Goal: Ask a question

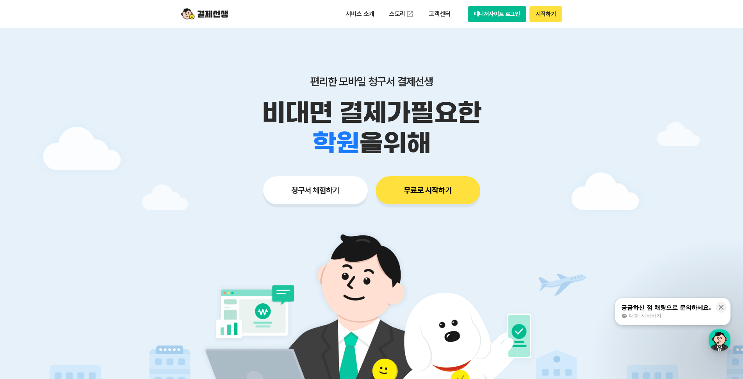
click at [476, 16] on button "매니저사이트 로그인" at bounding box center [497, 14] width 59 height 16
click at [516, 18] on button "매니저사이트 로그인" at bounding box center [497, 14] width 59 height 16
drag, startPoint x: 615, startPoint y: 79, endPoint x: 612, endPoint y: 72, distance: 7.5
click at [614, 79] on div at bounding box center [371, 234] width 743 height 412
click at [508, 15] on button "매니저사이트 로그인" at bounding box center [497, 14] width 59 height 16
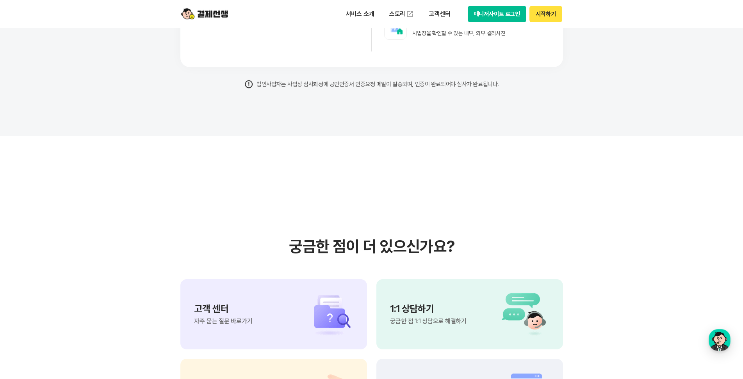
scroll to position [6454, 0]
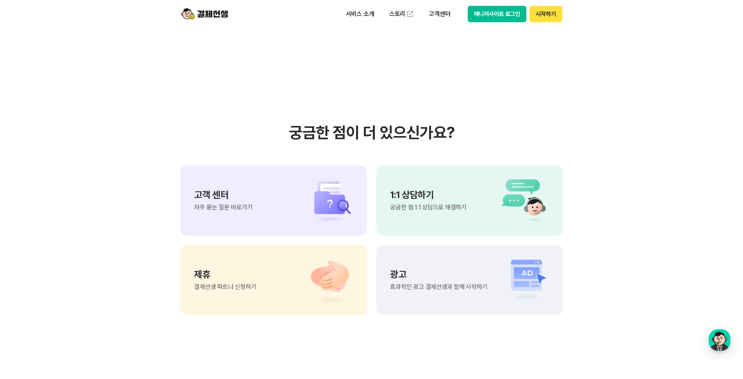
click at [413, 200] on div "1:1 상담하기 궁금한 점 1:1 상담으로 해결하기" at bounding box center [428, 200] width 76 height 20
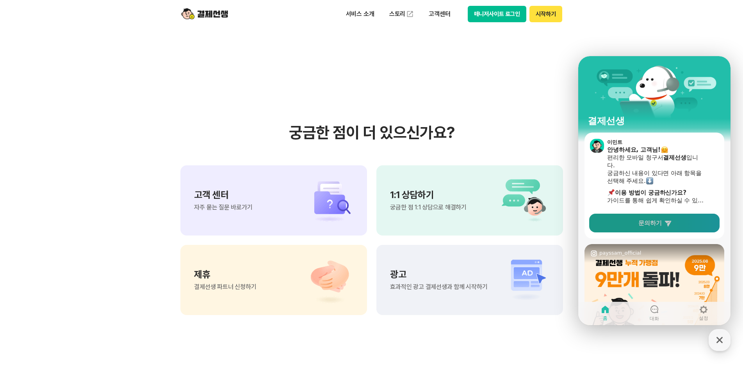
click at [616, 224] on link "문의하기" at bounding box center [654, 223] width 130 height 19
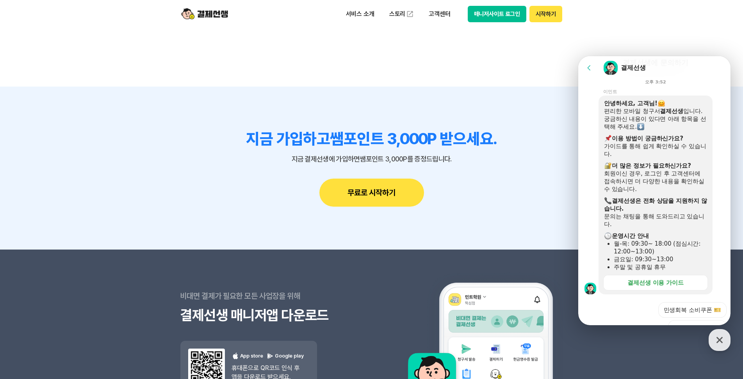
scroll to position [183, 0]
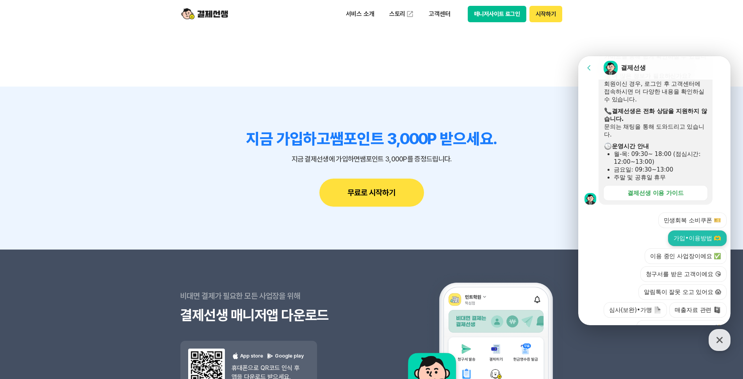
click at [703, 231] on button "가입•이용방법 🫶" at bounding box center [697, 239] width 59 height 16
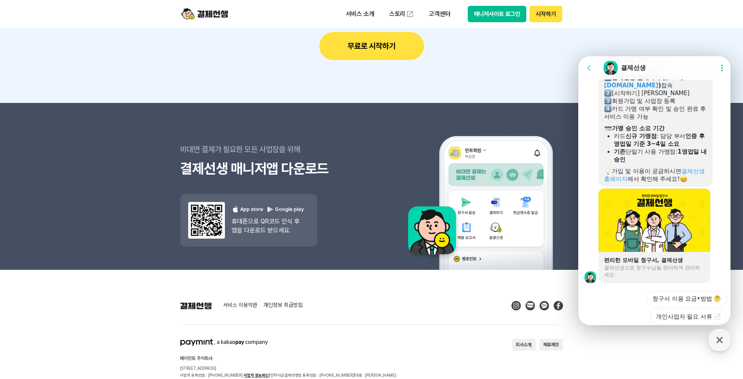
scroll to position [570, 0]
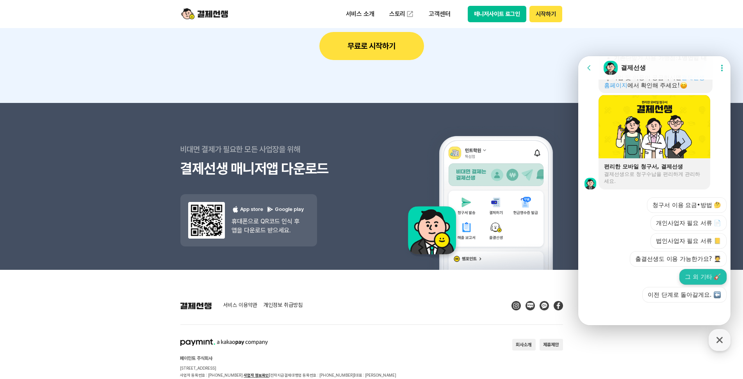
click at [691, 275] on button "그 외 기타 🎸" at bounding box center [702, 277] width 47 height 16
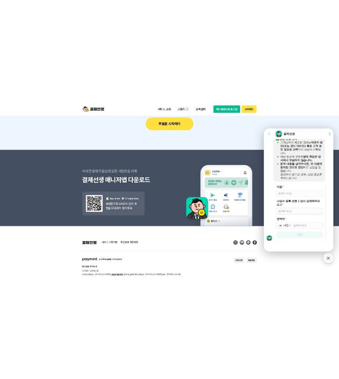
scroll to position [7922, 0]
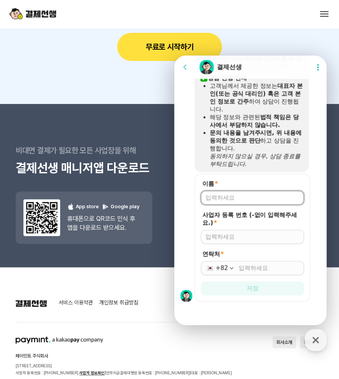
click at [228, 199] on input "이름 *" at bounding box center [252, 198] width 94 height 8
type input "전병훈"
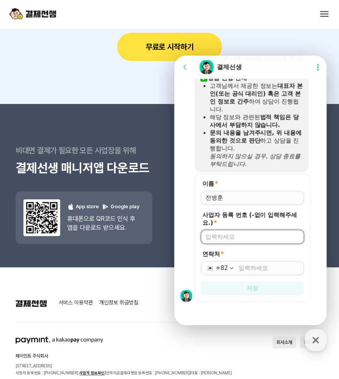
click at [217, 235] on input "사업자 등록 번호 (-없이 입력해주세요.) *" at bounding box center [252, 237] width 94 height 8
type input "7308102471"
click at [216, 264] on div "+82" at bounding box center [221, 268] width 12 height 8
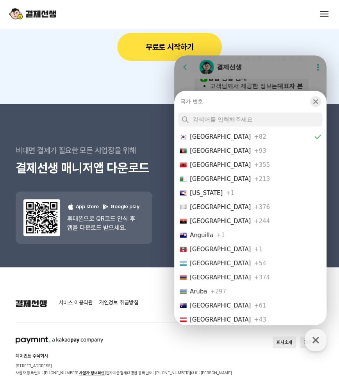
click at [316, 98] on icon "button" at bounding box center [315, 102] width 8 height 8
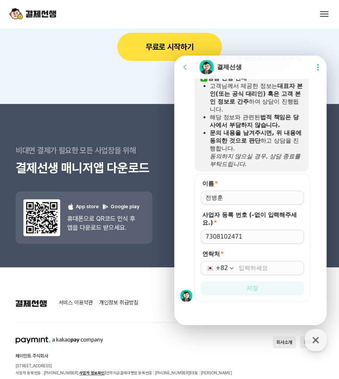
click at [236, 268] on div "+82" at bounding box center [252, 268] width 103 height 14
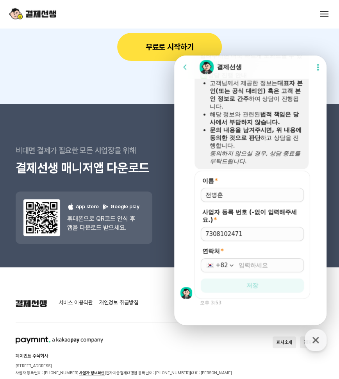
scroll to position [769, 0]
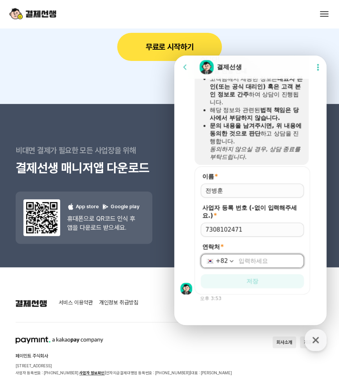
click at [251, 258] on input "연락처 *" at bounding box center [268, 261] width 61 height 8
type input "010-8874-0147"
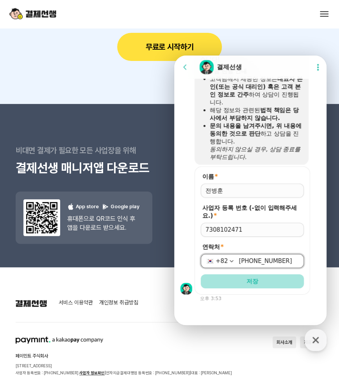
click at [229, 279] on button "저장" at bounding box center [252, 281] width 103 height 14
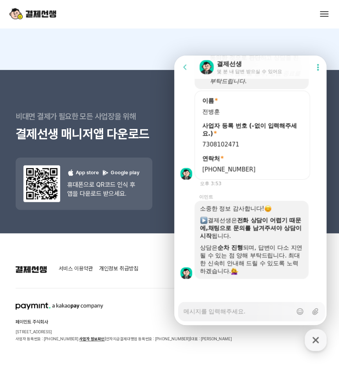
scroll to position [845, 0]
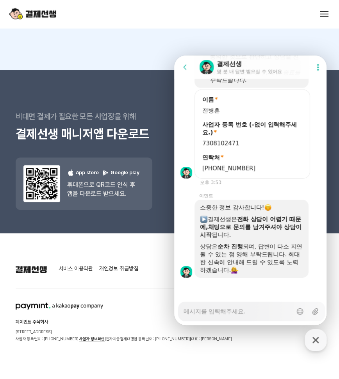
click at [217, 311] on textarea "Messenger Input Textarea" at bounding box center [237, 308] width 109 height 13
type textarea "x"
type textarea "q"
type textarea "x"
type textarea "ql"
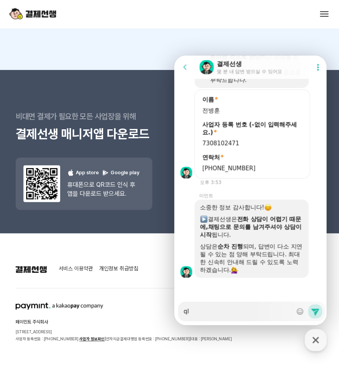
type textarea "x"
type textarea "qla"
type textarea "x"
type textarea "qlal"
type textarea "x"
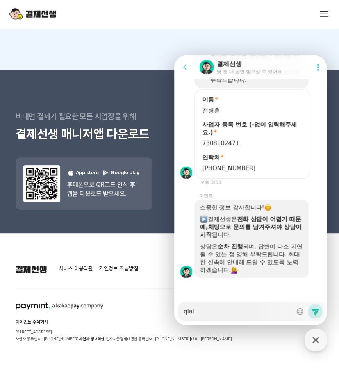
type textarea "qlalf"
type textarea "x"
type textarea "qlal"
type textarea "x"
type textarea "qla"
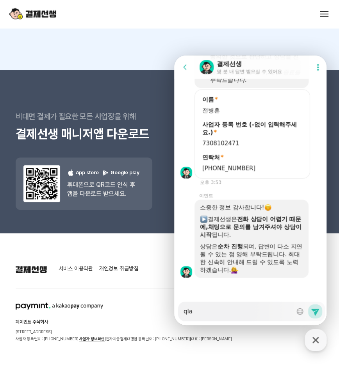
type textarea "x"
type textarea "ql"
type textarea "x"
type textarea "q"
type textarea "x"
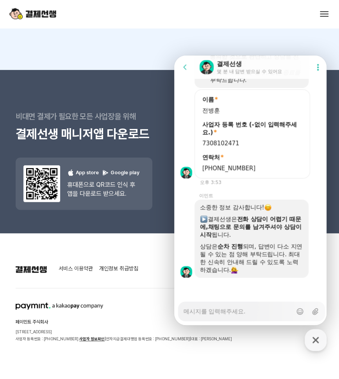
type textarea "x"
type textarea "ㅂ"
type textarea "x"
type textarea "비"
type textarea "x"
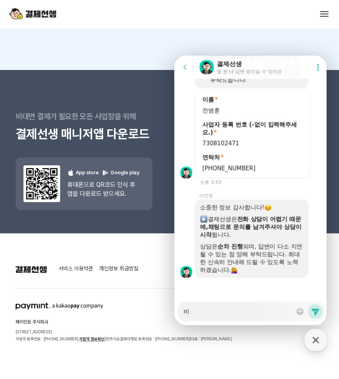
type textarea "빔"
type textarea "x"
type textarea "비미"
type textarea "x"
type textarea "비밀"
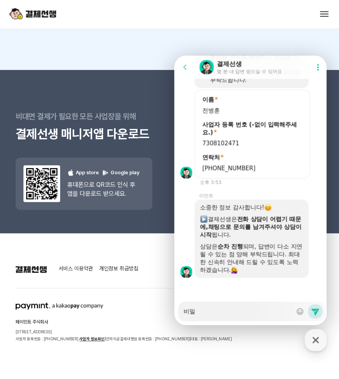
type textarea "x"
type textarea "비밃"
type textarea "x"
type textarea "비밀버"
type textarea "x"
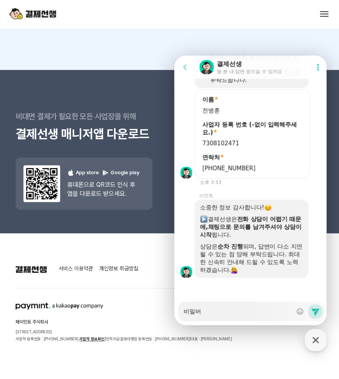
type textarea "비밀번"
type textarea "x"
type textarea "비밀벊"
type textarea "x"
type textarea "비밀번호"
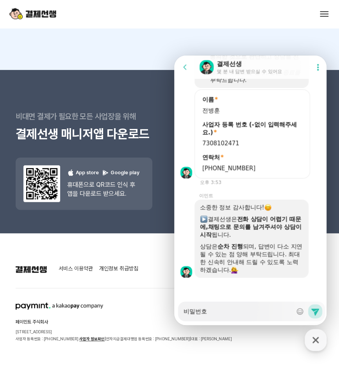
type textarea "x"
type textarea "비밀번호"
click at [238, 169] on span "010-8874-0147" at bounding box center [252, 168] width 100 height 8
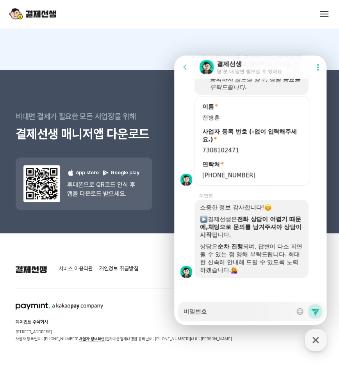
click at [215, 311] on textarea "비밀번호" at bounding box center [237, 308] width 109 height 13
type textarea "x"
type textarea "비밀번호 ㅂ"
type textarea "x"
type textarea "비밀번호 부"
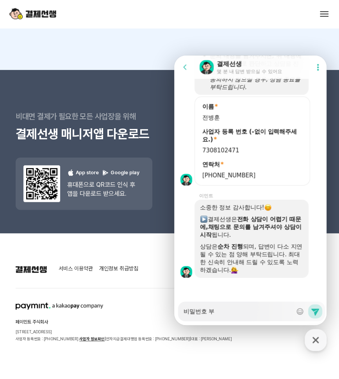
type textarea "x"
type textarea "비밀번호 ㅂ"
type textarea "x"
type textarea "비밀번호"
type textarea "x"
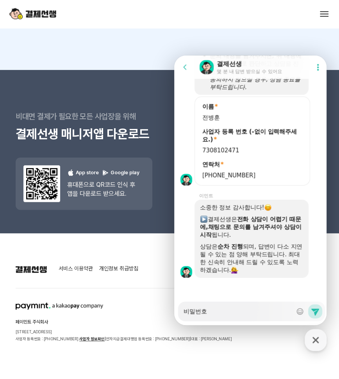
type textarea "비밀번호"
type textarea "x"
type textarea "비밀번호"
type textarea "x"
type textarea "비밀번호 ㅂ"
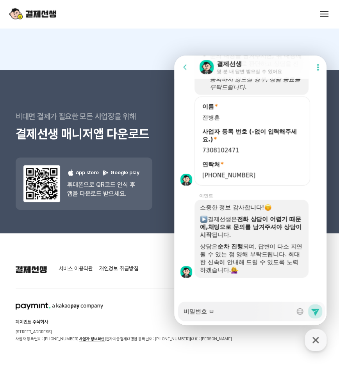
type textarea "x"
type textarea "비밀번호 벼"
type textarea "x"
type textarea "비밀번호 변"
type textarea "x"
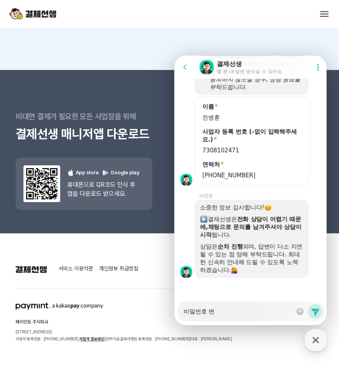
type textarea "비밀번호 변ㄱ"
type textarea "x"
type textarea "비밀번호 변겨"
type textarea "x"
type textarea "비밀번호 변ㄱ"
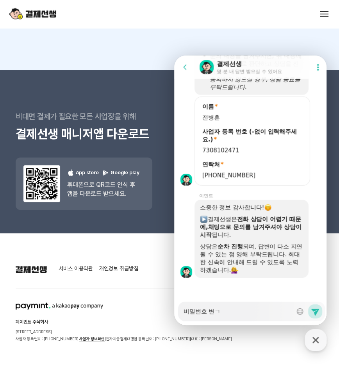
type textarea "x"
type textarea "비밀번호 변"
type textarea "x"
type textarea "비밀번호"
type textarea "x"
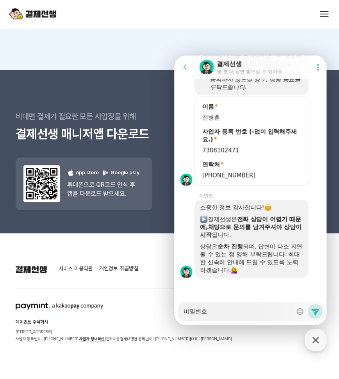
type textarea "비밀번호 ㅂ"
type textarea "x"
type textarea "비밀번호 부"
type textarea "x"
type textarea "비밀번호 분"
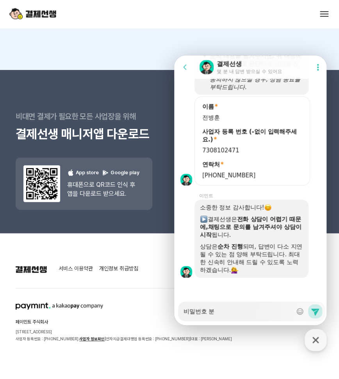
type textarea "x"
type textarea "비밀번호 분ㅅ"
type textarea "x"
type textarea "비밀번호 분시"
type textarea "x"
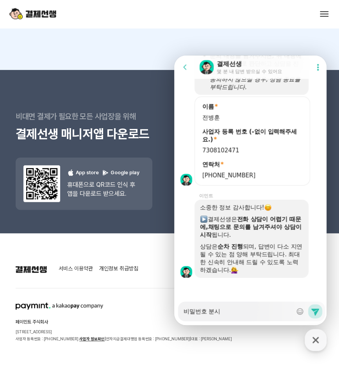
type textarea "비밀번호 분ㅅ"
type textarea "x"
type textarea "비밀번호 분"
type textarea "x"
type textarea "비밀번호"
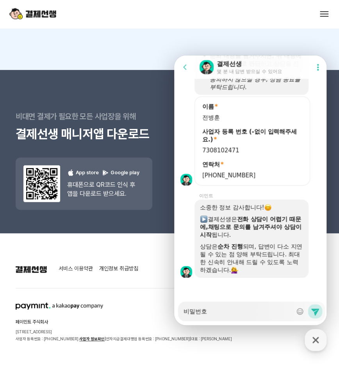
type textarea "x"
type textarea "비밀번호"
type textarea "x"
type textarea "비밀번호"
type textarea "x"
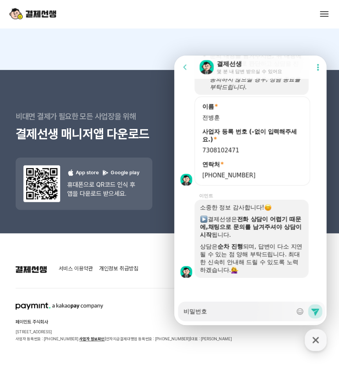
type textarea "비밀번호 ㅇ"
type textarea "x"
type textarea "비밀번호 이"
type textarea "x"
type textarea "비밀번호 잏"
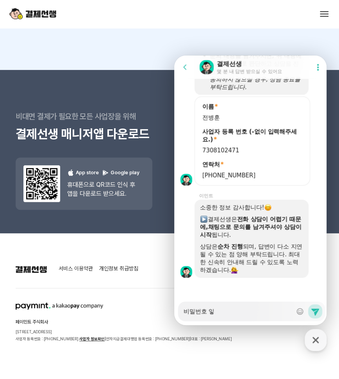
type textarea "x"
type textarea "비밀번호 이"
type textarea "x"
type textarea "비밀번호 일"
type textarea "x"
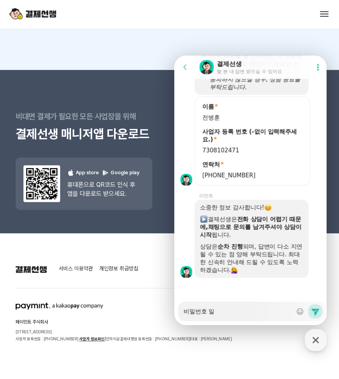
type textarea "비밀번호 잃"
type textarea "x"
type textarea "비밀번호 잃ㅇ"
type textarea "x"
type textarea "비밀번호 잃어"
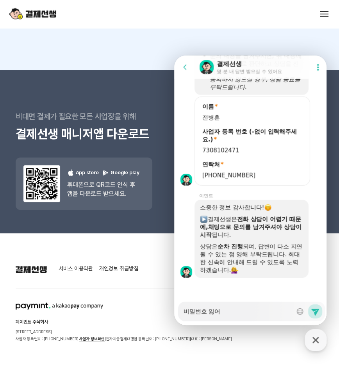
type textarea "x"
type textarea "비밀번호 잃업"
type textarea "x"
type textarea "비밀번호 잃어버"
type textarea "x"
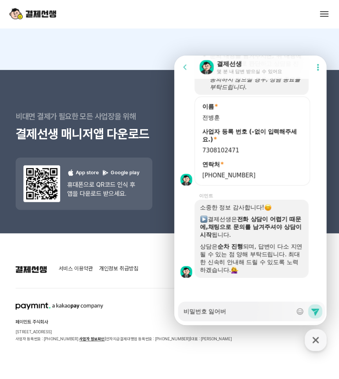
type textarea "비밀번호 잃어벌"
type textarea "x"
type textarea "비밀번호 잃어버려"
type textarea "x"
type textarea "비밀번호 잃어버렷"
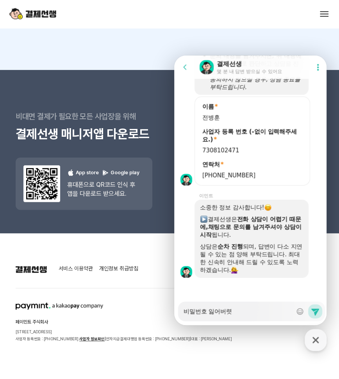
type textarea "x"
type textarea "비밀번호 잃어버려서"
type textarea "x"
type textarea "비밀번호 잃어버려서"
type textarea "x"
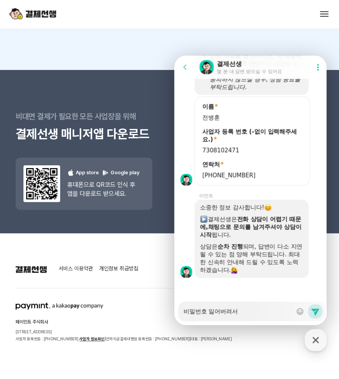
type textarea "비밀번호 잃어버려서 ㅈ"
type textarea "x"
type textarea "비밀번호 잃어버려서 제"
type textarea "x"
type textarea "비밀번호 잃어버려서 ㅈ"
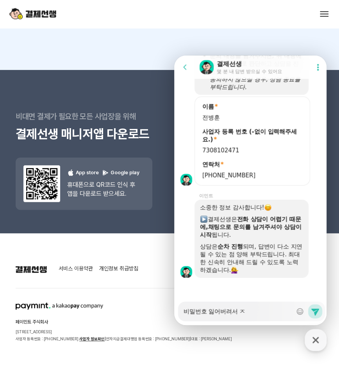
type textarea "x"
type textarea "비밀번호 잃어버려서 재"
type textarea "x"
type textarea "비밀번호 잃어버려서 잿"
type textarea "x"
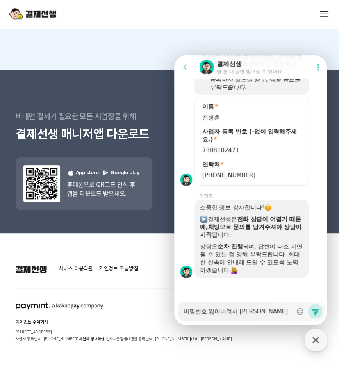
type textarea "비밀번호 잃어버려서 재서"
type textarea "x"
type textarea "비밀번호 잃어버려서 재설"
type textarea "x"
type textarea "비밀번호 잃어버려서 재설ㅈ"
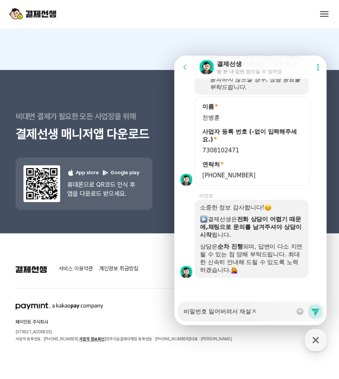
type textarea "x"
type textarea "비밀번호 잃어버려서 재설저"
type textarea "x"
type textarea "비밀번호 잃어버려서 재설정"
type textarea "x"
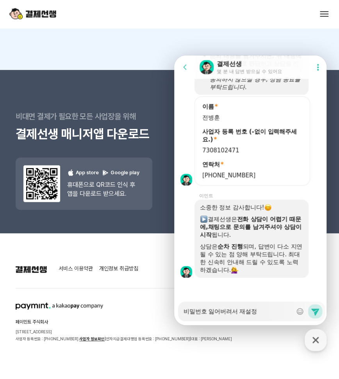
type textarea "비밀번호 잃어버려서 재설정ㅎ"
type textarea "x"
type textarea "비밀번호 잃어버려서 재설정해"
type textarea "x"
type textarea "비밀번호 잃어버려서 재설정했"
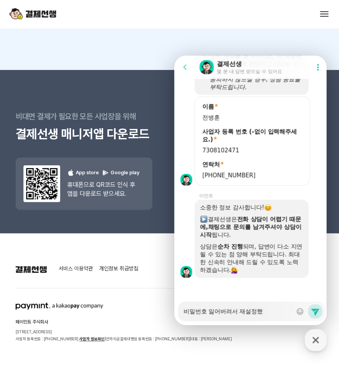
type textarea "x"
type textarea "비밀번호 잃어버려서 재설정했ㅅ"
type textarea "x"
type textarea "비밀번호 잃어버려서 재설정했스"
type textarea "x"
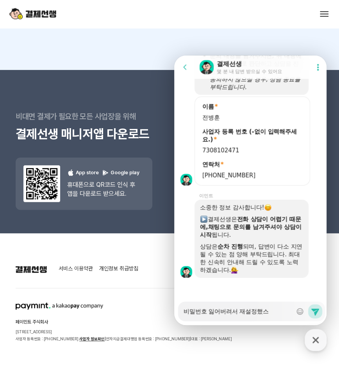
type textarea "비밀번호 잃어버려서 재설정했슨"
type textarea "x"
type textarea "비밀번호 잃어버려서 재설정했스느"
type textarea "x"
type textarea "비밀번호 잃어버려서 재설정했스는"
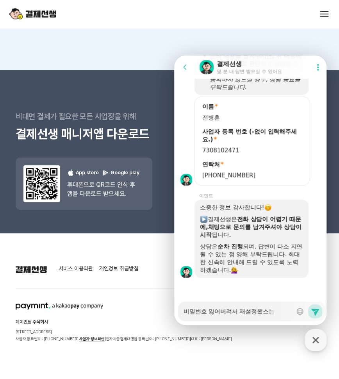
type textarea "x"
type textarea "비밀번호 잃어버려서 재설정했스는ㄷ"
type textarea "x"
type textarea "비밀번호 잃어버려서 재설정했스는데"
type textarea "x"
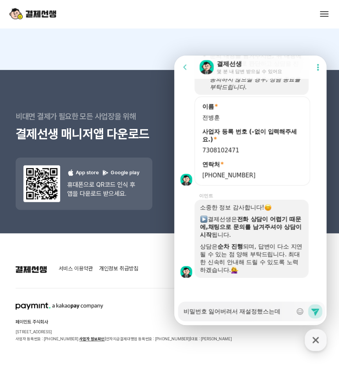
type textarea "비밀번호 잃어버려서 재설정했스는데"
type textarea "x"
type textarea "비밀번호 잃어버려서 재설정했스는데"
type textarea "x"
type textarea "비밀번호 잃어버려서 재설정했스는"
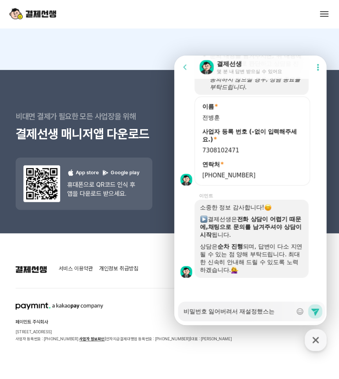
type textarea "x"
type textarea "비밀번호 잃어버려서 재설정했스"
type textarea "x"
type textarea "비밀번호 잃어버려서 재설정했"
type textarea "x"
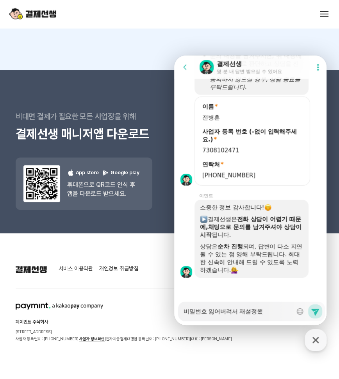
type textarea "비밀번호 잃어버려서 재설정했ㄴ"
type textarea "x"
type textarea "비밀번호 잃어버려서 재설정했느"
type textarea "x"
type textarea "비밀번호 잃어버려서 재설정했는"
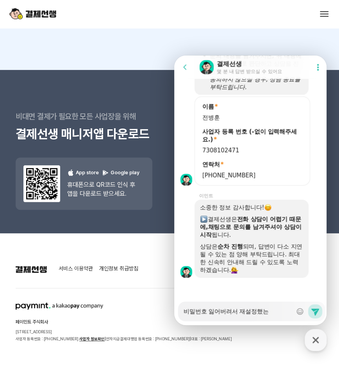
type textarea "x"
type textarea "비밀번호 잃어버려서 재설정했는ㄷ"
type textarea "x"
type textarea "비밀번호 잃어버려서 재설정했는데"
type textarea "x"
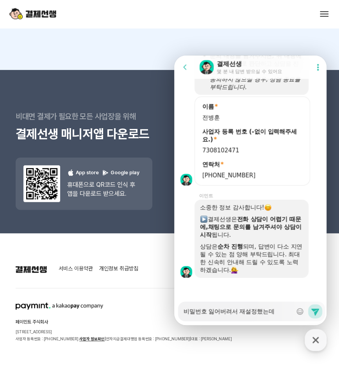
type textarea "비밀번호 잃어버려서 재설정했는데"
type textarea "x"
type textarea "비밀번호 잃어버려서 재설정했는데 ㄹ"
type textarea "x"
type textarea "비밀번호 잃어버려서 재설정했는데 로"
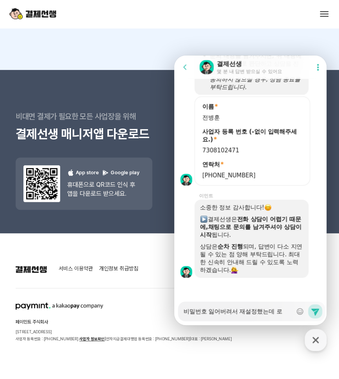
type textarea "x"
type textarea "비밀번호 잃어버려서 재설정했는데 록"
type textarea "x"
type textarea "비밀번호 잃어버려서 재설정했는데 로그"
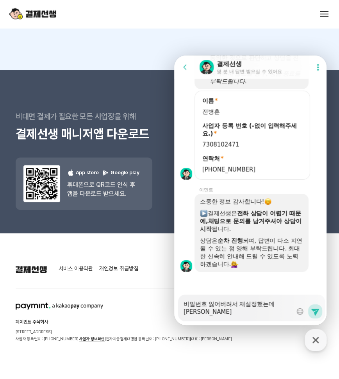
scroll to position [845, 0]
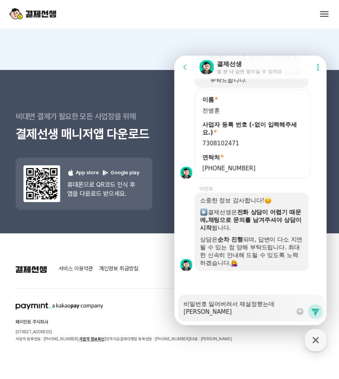
type textarea "x"
type textarea "비밀번호 잃어버려서 재설정했는데 로긍"
type textarea "x"
type textarea "비밀번호 잃어버려서 재설정했는데 로그이"
type textarea "x"
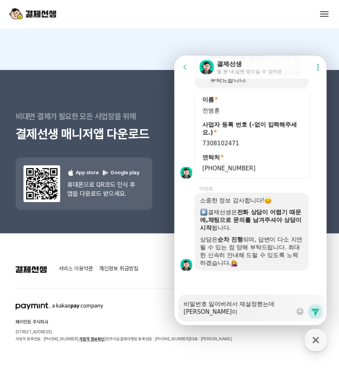
type textarea "비밀번호 잃어버려서 재설정했는데 로그인"
type textarea "x"
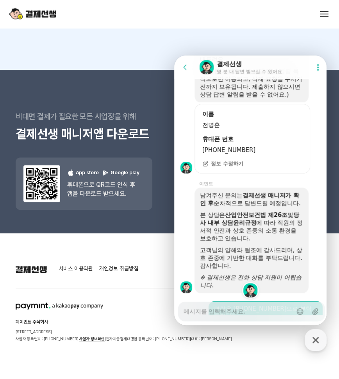
scroll to position [1180, 0]
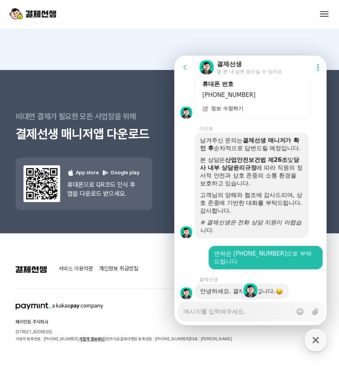
click at [226, 112] on span "정보 수정하기" at bounding box center [227, 108] width 32 height 7
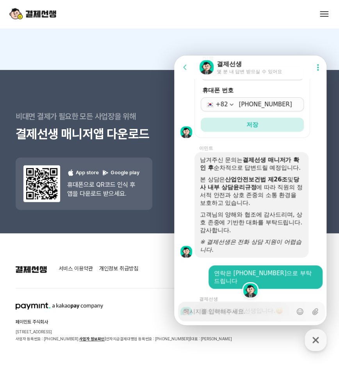
scroll to position [1317, 0]
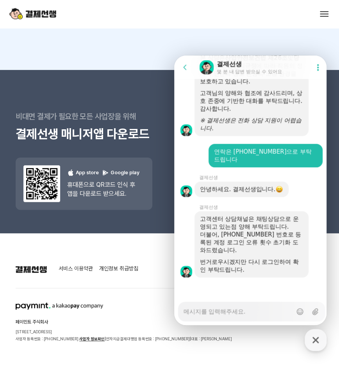
click at [222, 314] on textarea "Messenger Input Textarea" at bounding box center [237, 308] width 109 height 13
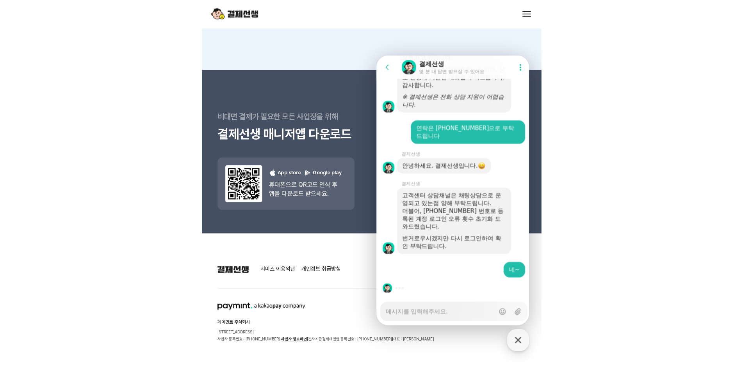
scroll to position [6967, 0]
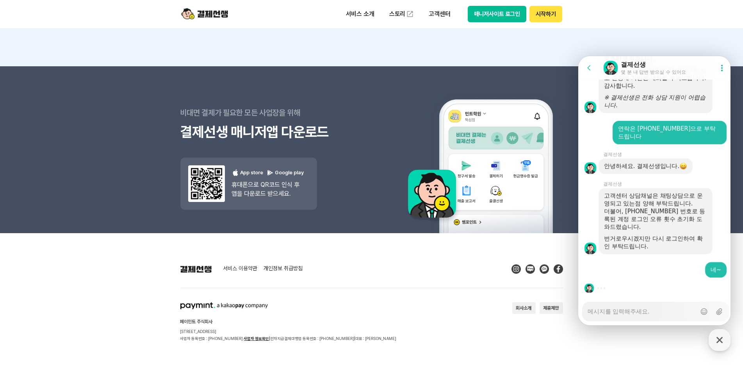
click at [499, 13] on button "매니저사이트 로그인" at bounding box center [497, 14] width 59 height 16
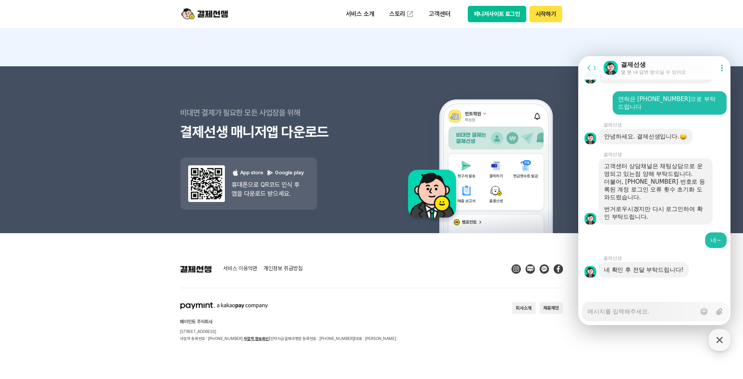
scroll to position [1370, 0]
click at [634, 310] on textarea "Messenger Input Textarea" at bounding box center [641, 309] width 109 height 13
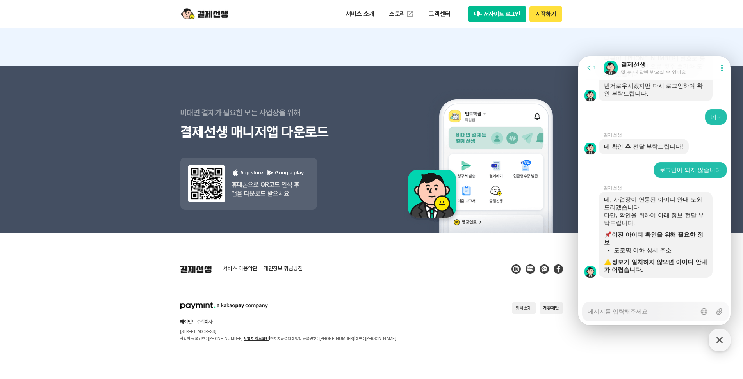
scroll to position [1493, 0]
click at [617, 313] on textarea "Messenger Input Textarea" at bounding box center [641, 309] width 109 height 13
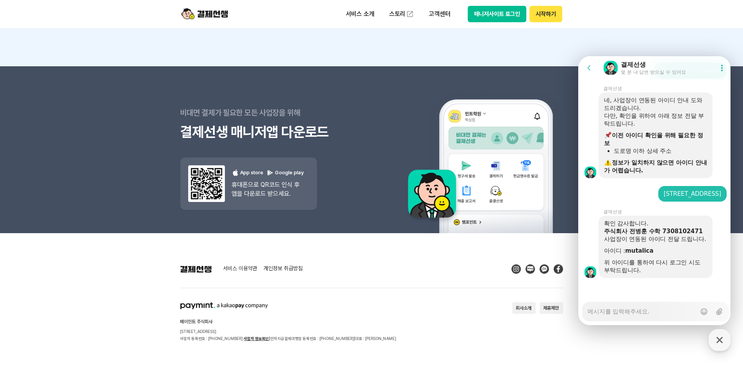
scroll to position [1593, 0]
click at [614, 312] on textarea "Messenger Input Textarea" at bounding box center [641, 309] width 109 height 13
click at [714, 312] on icon at bounding box center [718, 311] width 9 height 9
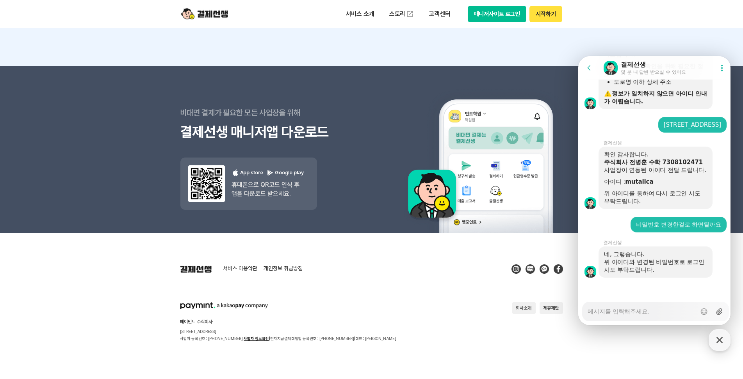
scroll to position [1662, 0]
click at [603, 312] on textarea "Messenger Input Textarea" at bounding box center [641, 309] width 109 height 13
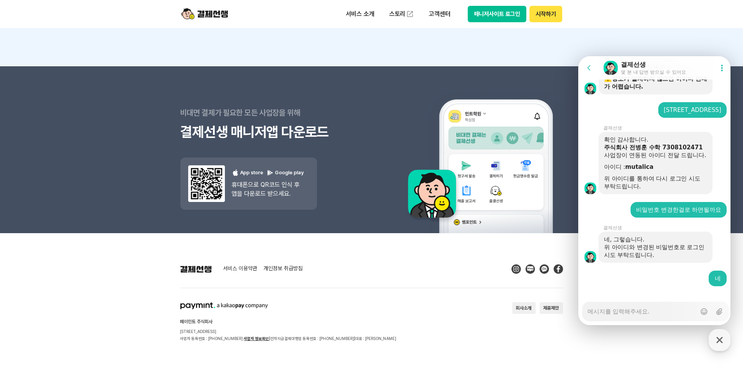
scroll to position [1685, 0]
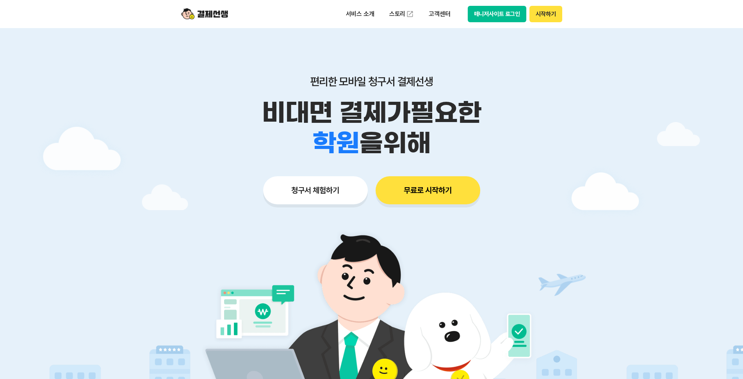
click at [497, 17] on button "매니저사이트 로그인" at bounding box center [497, 14] width 59 height 16
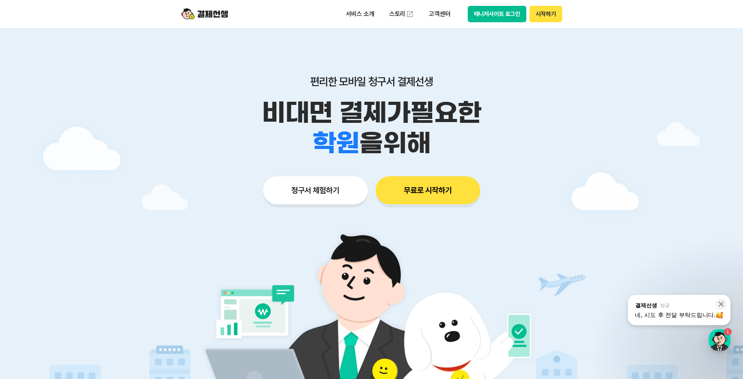
click at [512, 17] on button "매니저사이트 로그인" at bounding box center [497, 14] width 59 height 16
click at [668, 309] on div ", from 결제선생 방금" at bounding box center [679, 305] width 89 height 7
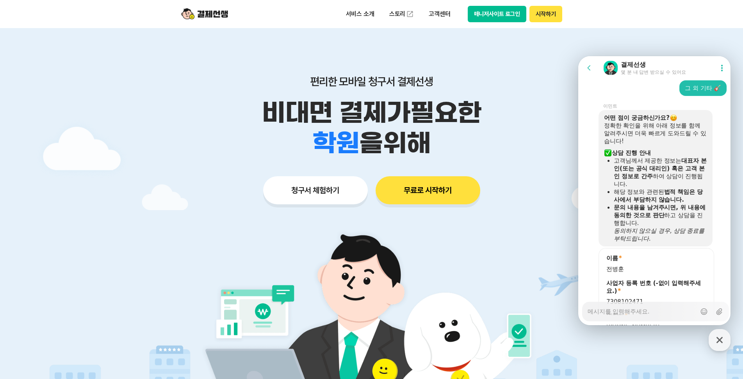
scroll to position [1008, 0]
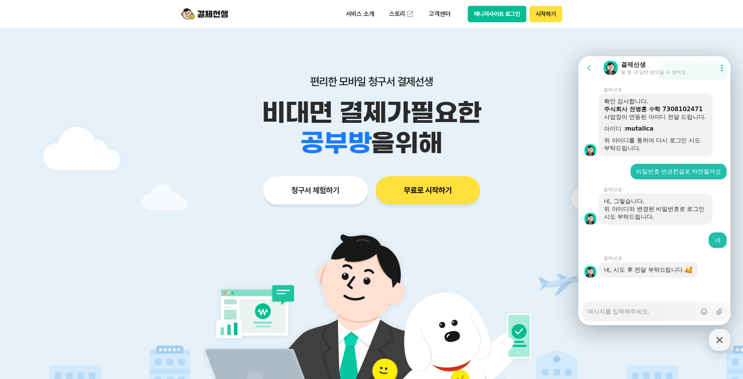
click at [657, 312] on textarea "Messenger Input Textarea" at bounding box center [641, 309] width 109 height 13
type textarea "x"
type textarea "q"
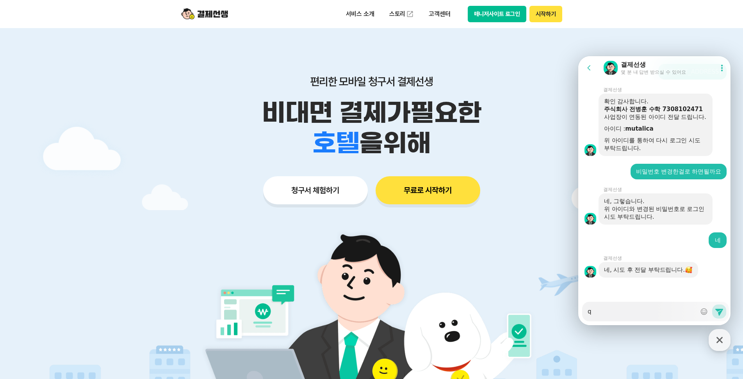
type textarea "x"
type textarea "qu"
type textarea "x"
type textarea "qus"
type textarea "x"
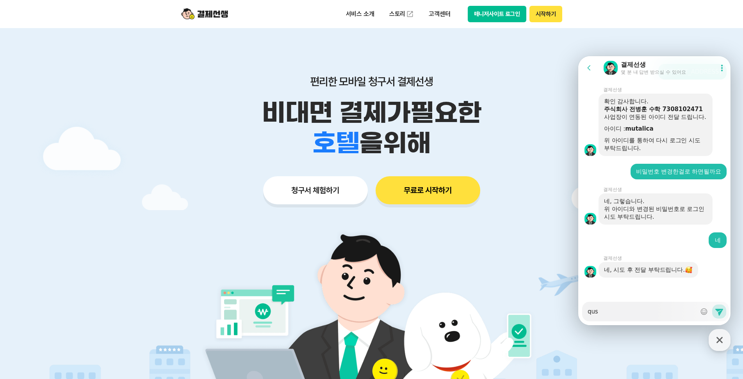
type textarea "qu"
type textarea "x"
type textarea "q"
type textarea "x"
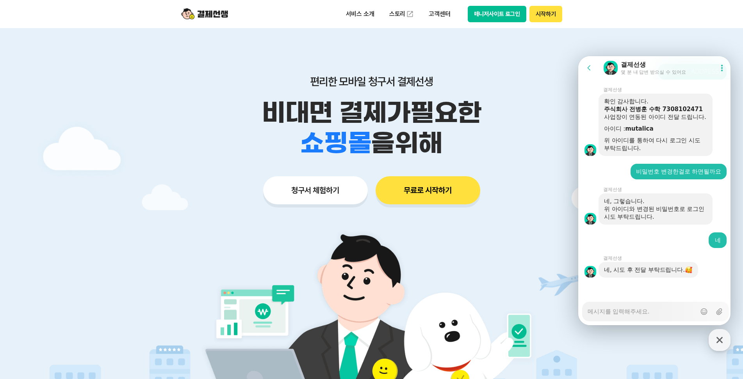
type textarea "x"
type textarea "ㅂ"
type textarea "x"
type textarea "벼"
type textarea "x"
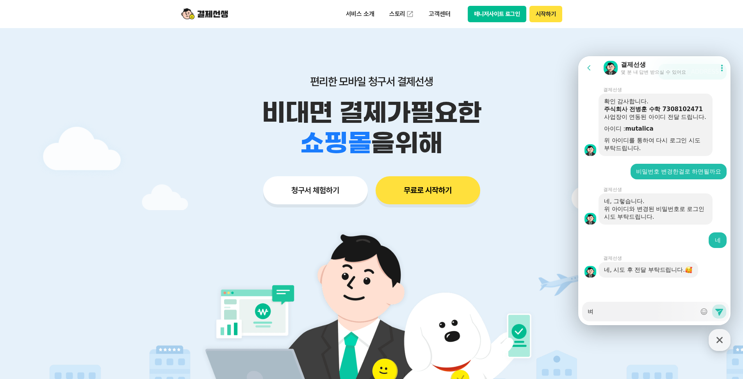
type textarea "변"
type textarea "x"
type textarea "변ㄱ"
type textarea "x"
type textarea "변겨"
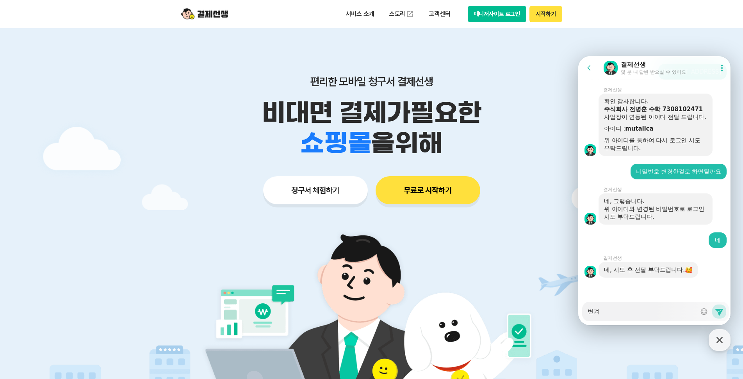
type textarea "x"
type textarea "변경"
type textarea "x"
type textarea "변경ㅎ"
type textarea "x"
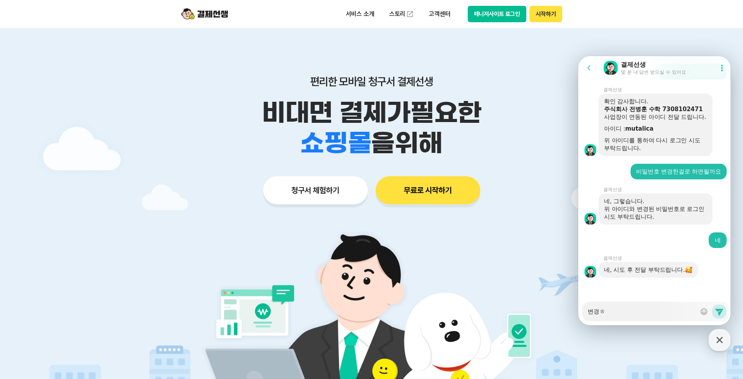
type textarea "변경하"
type textarea "x"
type textarea "변경한"
type textarea "x"
type textarea "변경한"
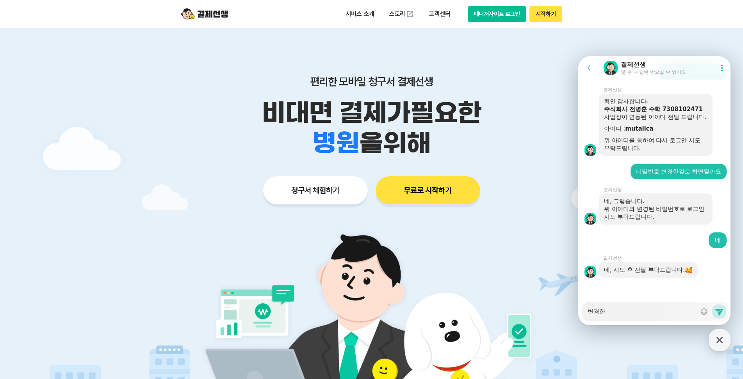
type textarea "x"
type textarea "변경한 ㅂ"
type textarea "x"
type textarea "변경한 비"
type textarea "x"
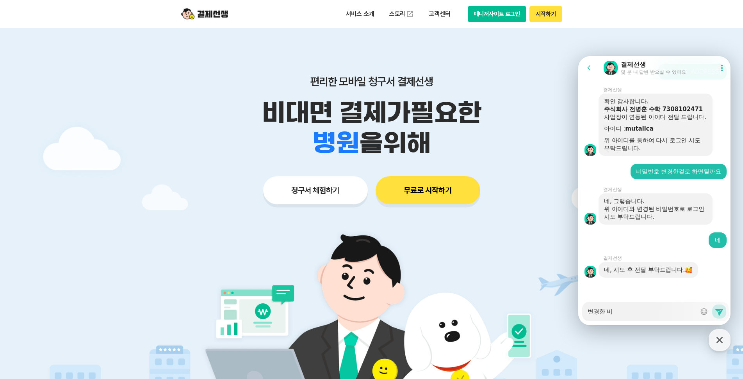
type textarea "변경한 빕"
type textarea "x"
type textarea "변경한 비버"
type textarea "x"
type textarea "변경한 비번"
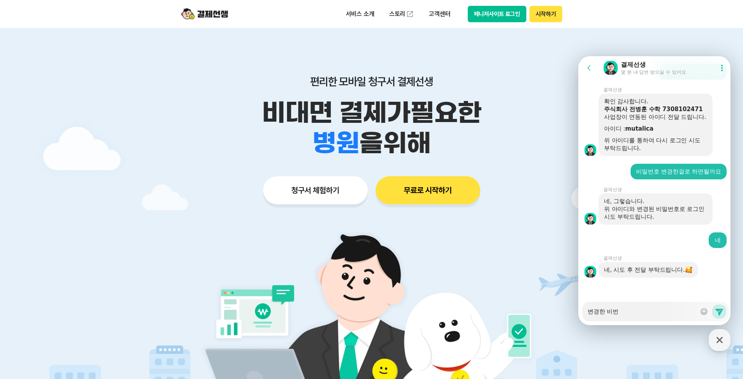
type textarea "x"
type textarea "변경한 비번ㅇ"
type textarea "x"
type textarea "변경한 비번으"
type textarea "x"
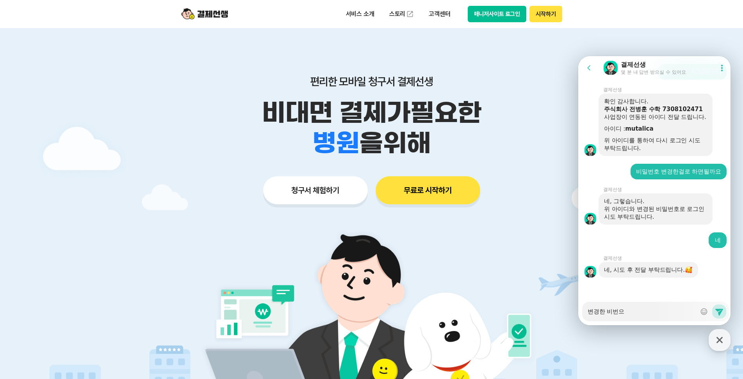
type textarea "변경한 비번을"
type textarea "x"
type textarea "변경한 비번으로"
type textarea "x"
type textarea "변경한 비번으로"
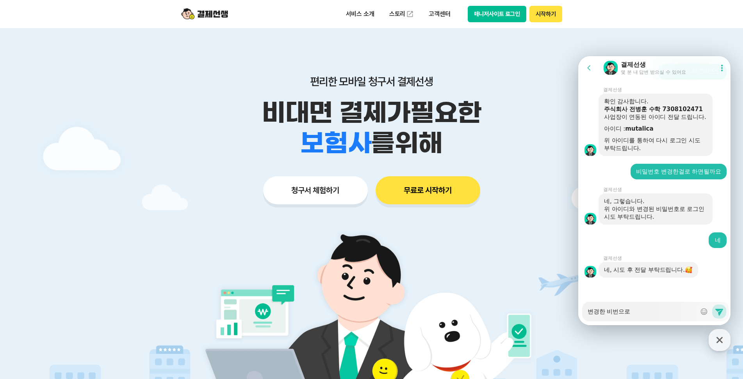
type textarea "x"
type textarea "변경한 비번으로 ㅇ"
type textarea "x"
type textarea "변경한 비번으로 안"
type textarea "x"
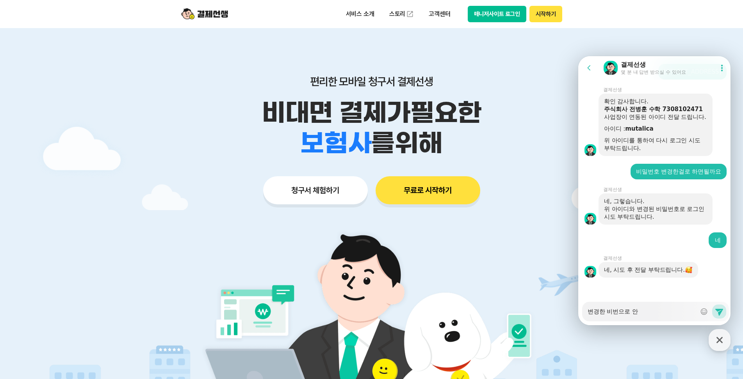
type textarea "변경한 비번으로 안ㄷ"
type textarea "x"
type textarea "변경한 비번으로 안드"
type textarea "x"
type textarea "변경한 비번으로 안들"
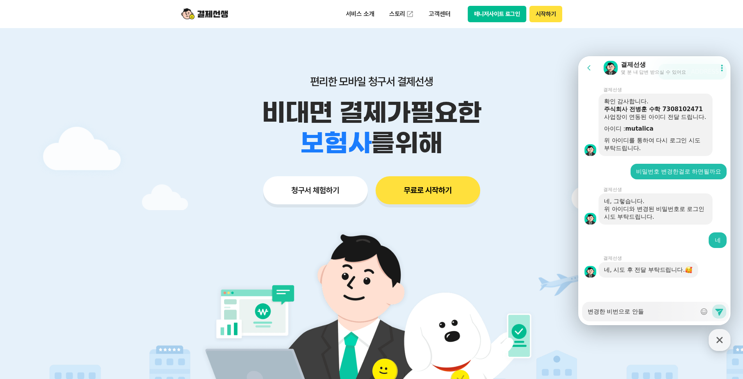
type textarea "x"
type textarea "변경한 비번으로 안들ㅇ"
type textarea "x"
type textarea "변경한 비번으로 안들어"
type textarea "x"
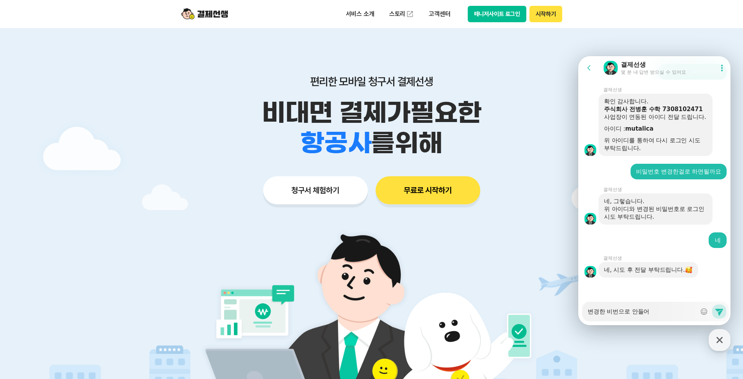
type textarea "변경한 비번으로 안들억"
type textarea "x"
type textarea "변경한 비번으로 안들어가"
type textarea "x"
type textarea "변경한 비번으로 안들어갖"
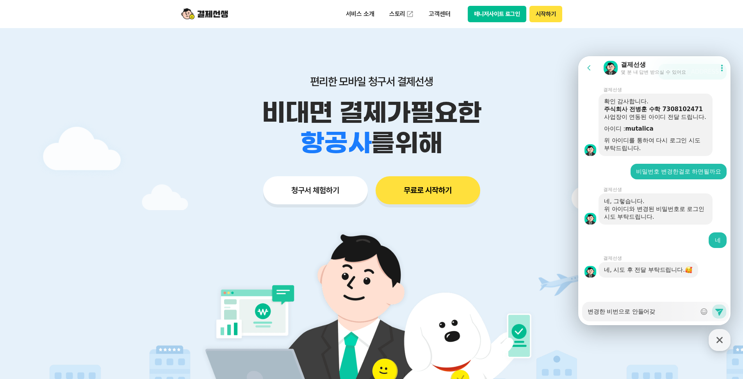
type textarea "x"
type textarea "변경한 비번으로 안들어가지"
type textarea "x"
type textarea "변경한 비번으로 안들어가집"
type textarea "x"
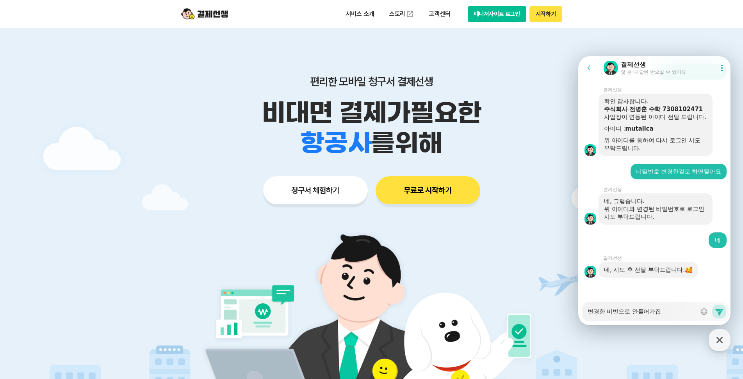
type textarea "변경한 비번으로 안들어가집ㄴ"
type textarea "x"
type textarea "변경한 비번으로 안들어가집니"
type textarea "x"
type textarea "변경한 비번으로 안들어가집닏"
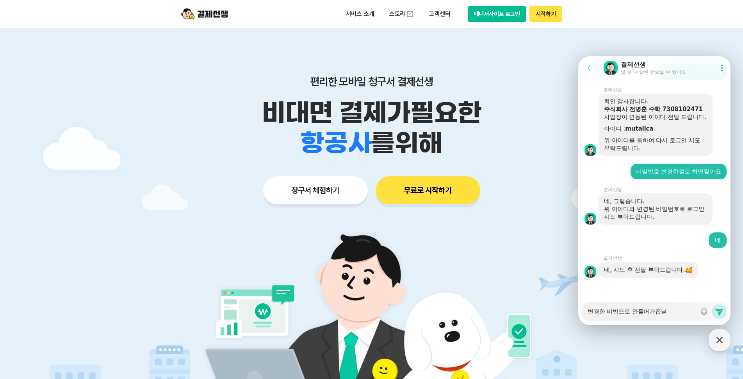
type textarea "x"
type textarea "변경한 비번으로 안들어가집니다"
type textarea "x"
type textarea "변경한 비번으로 안들어가집니다"
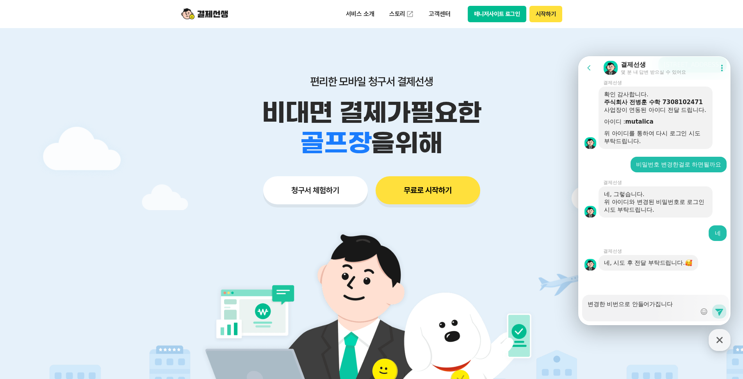
type textarea "x"
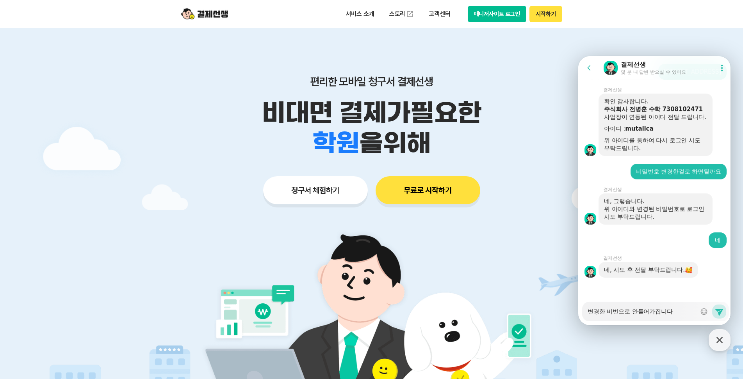
type textarea "변경한 비번으로 안들어가집니다"
click at [717, 311] on icon at bounding box center [718, 311] width 9 height 9
type textarea "x"
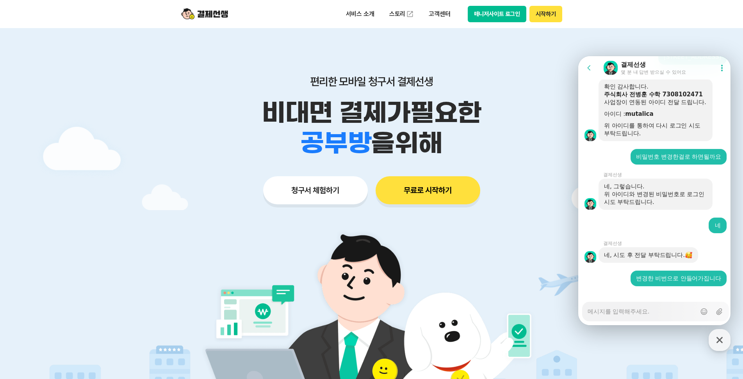
scroll to position [1031, 0]
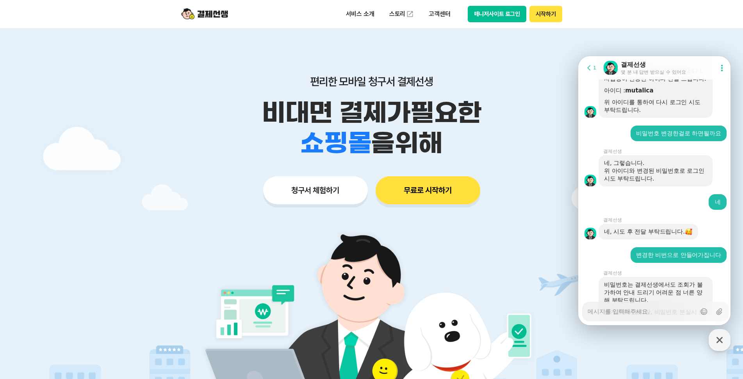
type textarea "x"
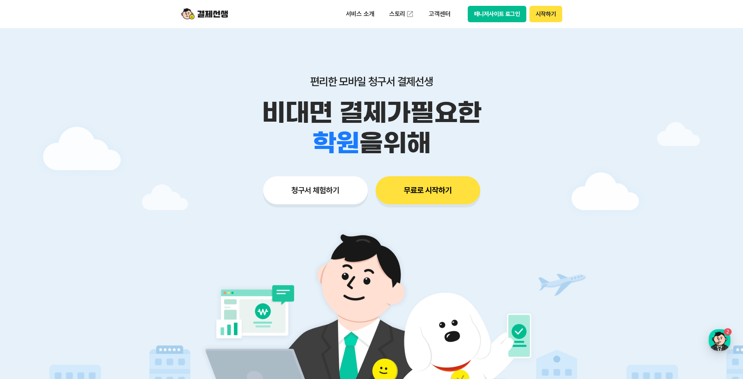
click at [487, 17] on button "매니저사이트 로그인" at bounding box center [497, 14] width 59 height 16
